Goal: Information Seeking & Learning: Learn about a topic

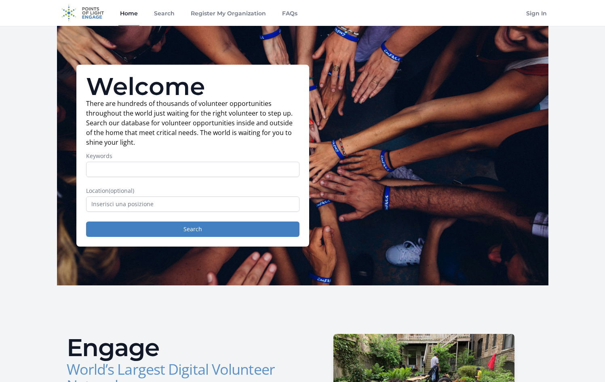
click at [86, 13] on img at bounding box center [83, 13] width 52 height 26
click at [179, 202] on input "text" at bounding box center [192, 203] width 213 height 15
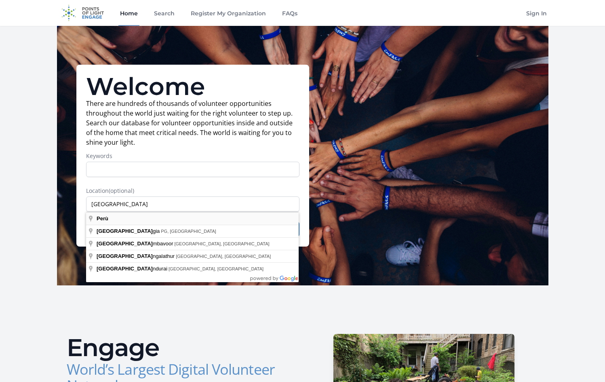
type input "Perù"
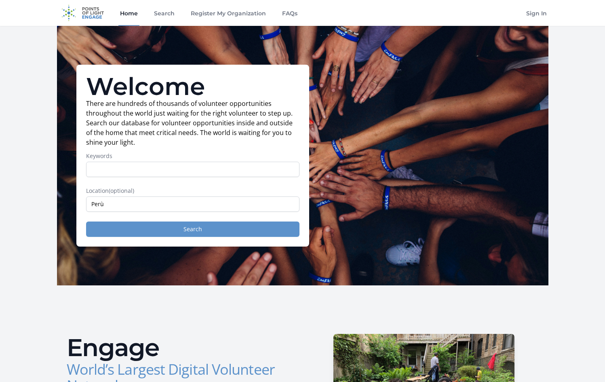
click at [154, 231] on button "Search" at bounding box center [192, 229] width 213 height 15
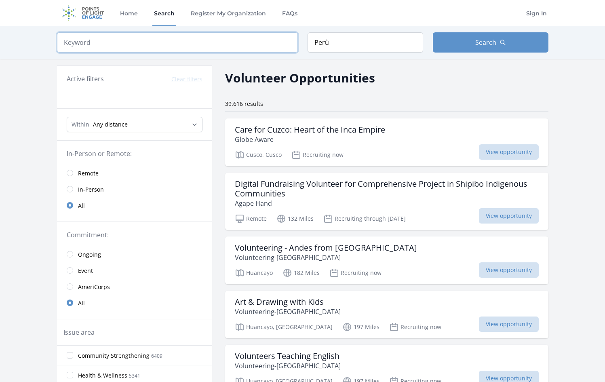
click at [214, 46] on input "search" at bounding box center [177, 42] width 241 height 20
click at [314, 42] on input "Perù" at bounding box center [366, 42] width 116 height 20
type input "Huanchaco, Perù"
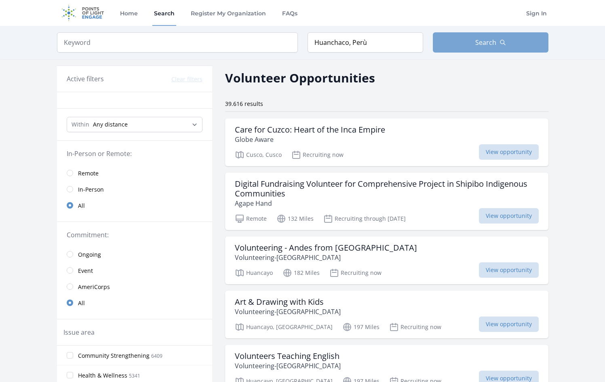
click at [508, 44] on button "Search" at bounding box center [491, 42] width 116 height 20
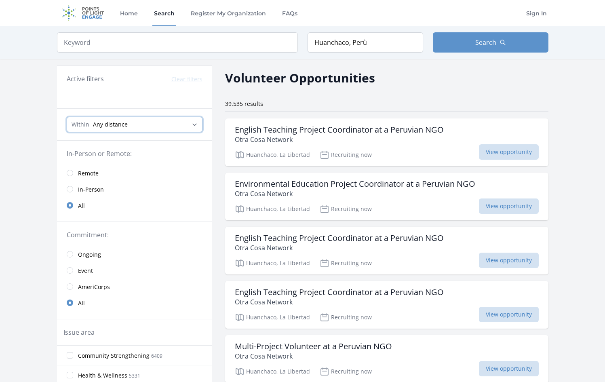
select select "8046"
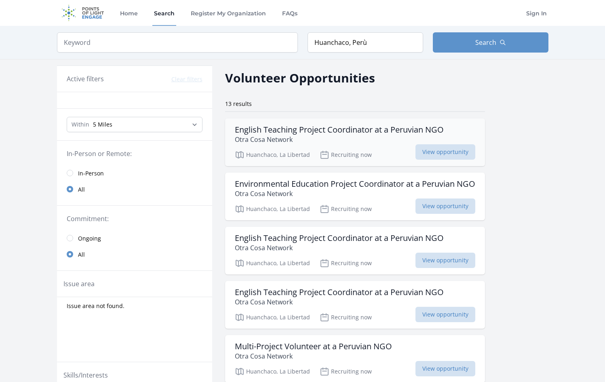
click at [330, 132] on h3 "English Teaching Project Coordinator at a Peruvian NGO" at bounding box center [339, 130] width 209 height 10
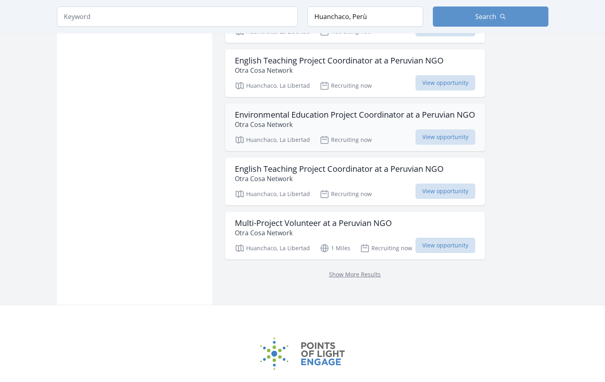
scroll to position [558, 0]
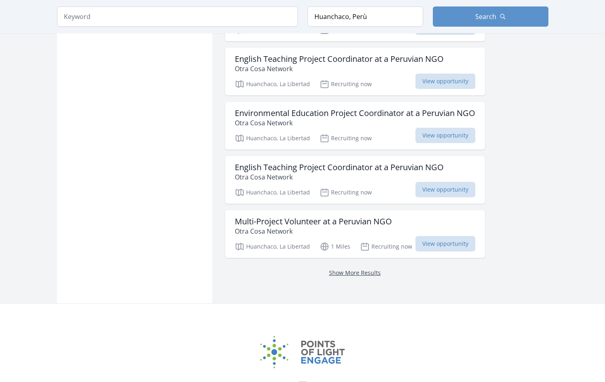
click at [357, 271] on link "Show More Results" at bounding box center [355, 273] width 52 height 8
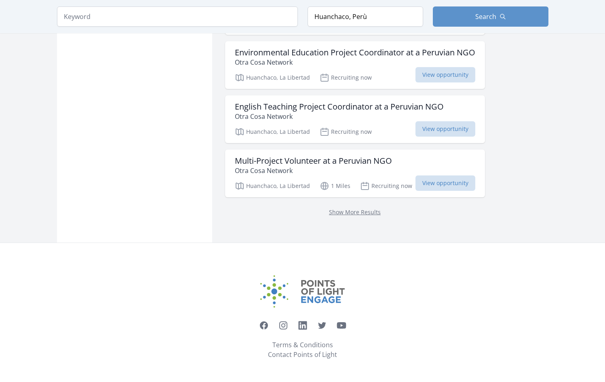
scroll to position [619, 0]
click at [346, 215] on link "Show More Results" at bounding box center [355, 212] width 52 height 8
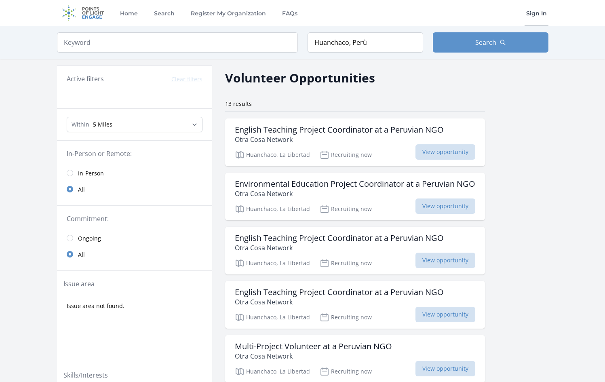
click at [541, 14] on link "Sign In" at bounding box center [537, 13] width 24 height 26
